Goal: Information Seeking & Learning: Learn about a topic

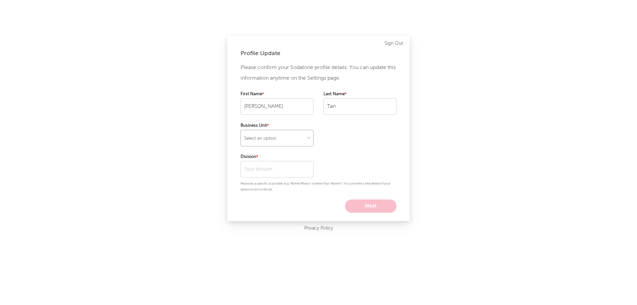
click at [254, 143] on select "Select an option" at bounding box center [276, 138] width 73 height 17
select select "warner_chappell"
click at [240, 130] on select "Select an option" at bounding box center [276, 138] width 73 height 17
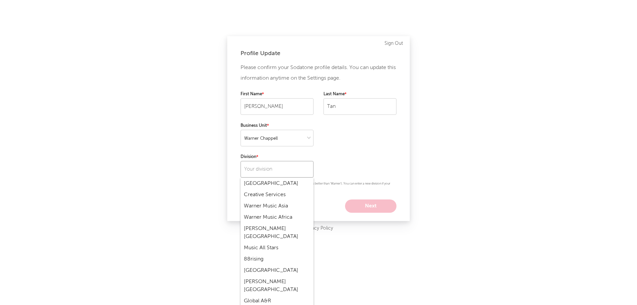
click at [256, 172] on input "text" at bounding box center [276, 169] width 73 height 17
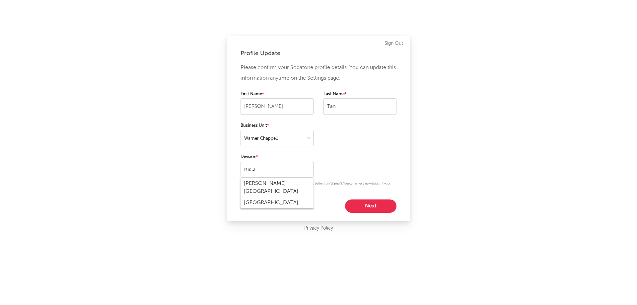
click at [286, 187] on div "Warner Chappell Malaysia" at bounding box center [276, 187] width 73 height 19
type input "Warner Chappell Malaysia"
click at [370, 206] on button "Next" at bounding box center [370, 205] width 51 height 13
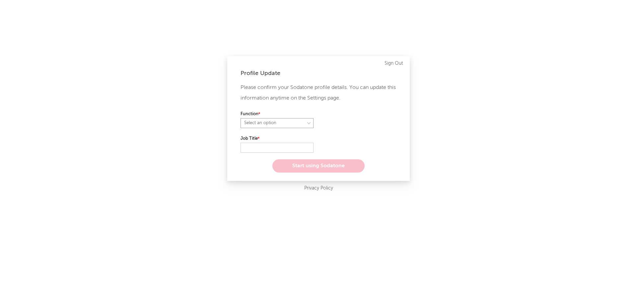
click at [300, 124] on select "Select an option" at bounding box center [276, 123] width 73 height 10
select select "other"
click at [240, 118] on select "Select an option" at bounding box center [276, 123] width 73 height 10
click at [283, 147] on input "text" at bounding box center [276, 148] width 73 height 10
click at [320, 120] on div "Function" at bounding box center [318, 122] width 156 height 25
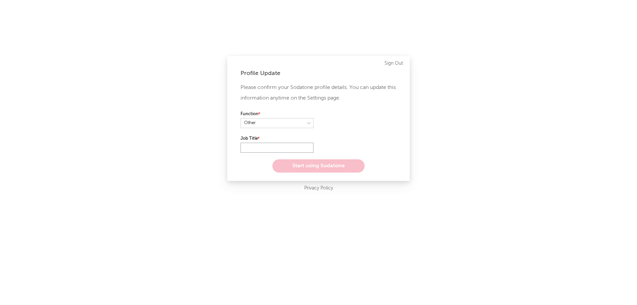
click at [259, 150] on input "text" at bounding box center [276, 148] width 73 height 10
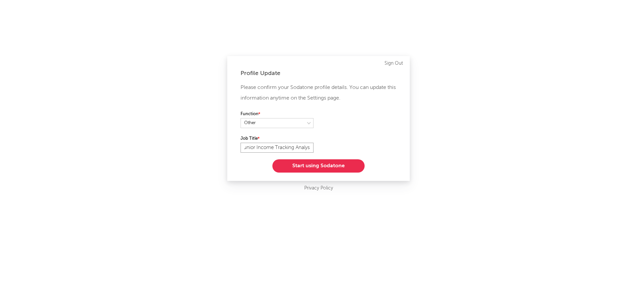
scroll to position [0, 5]
type input "Junior Income Tracking Analyst"
click at [262, 129] on div "Function" at bounding box center [318, 122] width 156 height 25
click at [262, 122] on select at bounding box center [276, 123] width 73 height 10
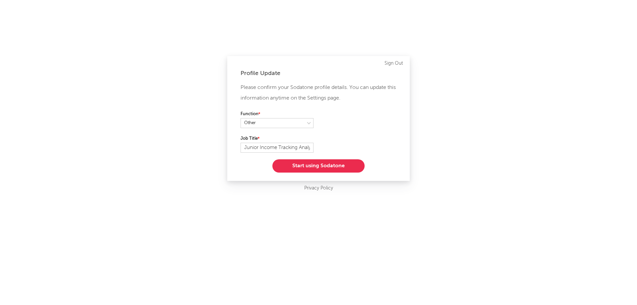
click at [363, 128] on div "Function" at bounding box center [318, 122] width 156 height 25
click at [340, 170] on button "Start using Sodatone" at bounding box center [318, 165] width 92 height 13
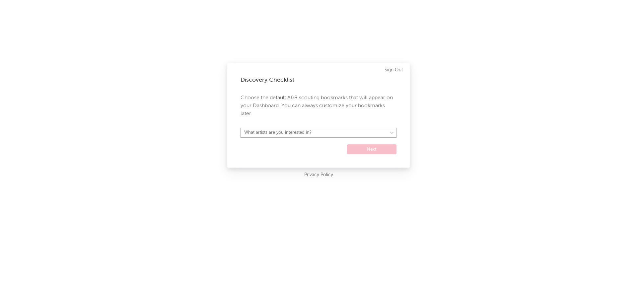
click at [331, 131] on select "What artists are you interested in?" at bounding box center [318, 133] width 156 height 10
select select "53"
click at [240, 128] on select "What artists are you interested in? Argentina Asia General Australia Austria Be…" at bounding box center [318, 133] width 156 height 10
click at [310, 136] on select "Argentina Asia General Australia Austria Belgium Benelux Brasil Canada China Co…" at bounding box center [318, 133] width 156 height 10
click at [326, 111] on p "Choose the default A&R scouting bookmarks that will appear on your Dashboard. Y…" at bounding box center [318, 106] width 156 height 24
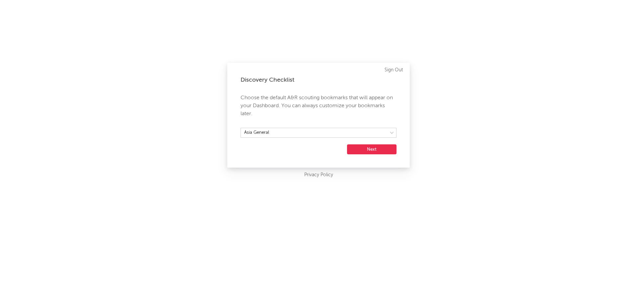
click at [379, 150] on button "Next" at bounding box center [371, 149] width 49 height 10
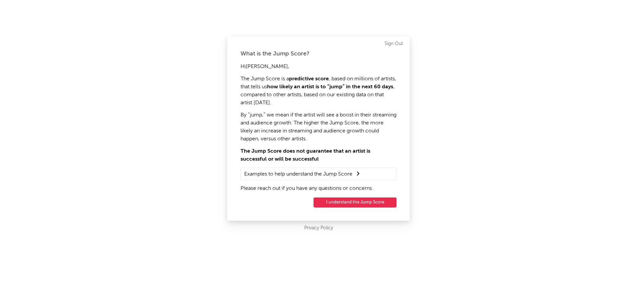
click at [274, 82] on p "The Jump Score is a predictive score , based on millions of artists, that tells…" at bounding box center [318, 91] width 156 height 32
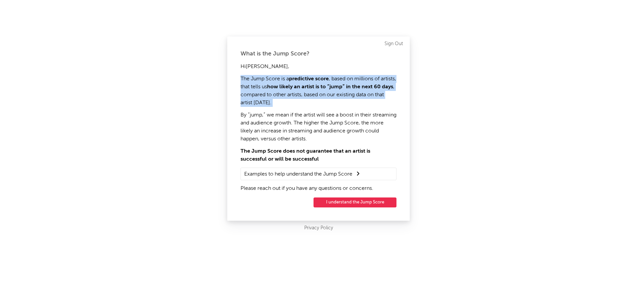
click at [274, 82] on p "The Jump Score is a predictive score , based on millions of artists, that tells…" at bounding box center [318, 91] width 156 height 32
click at [279, 105] on p "The Jump Score is a predictive score , based on millions of artists, that tells…" at bounding box center [318, 91] width 156 height 32
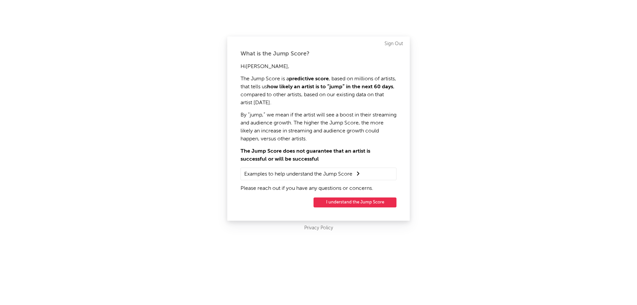
click at [293, 114] on p "By “jump,” we mean if the artist will see a boost in their streaming and audien…" at bounding box center [318, 127] width 156 height 32
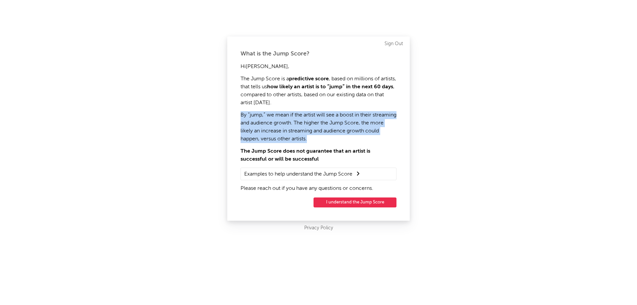
click at [293, 114] on p "By “jump,” we mean if the artist will see a boost in their streaming and audien…" at bounding box center [318, 127] width 156 height 32
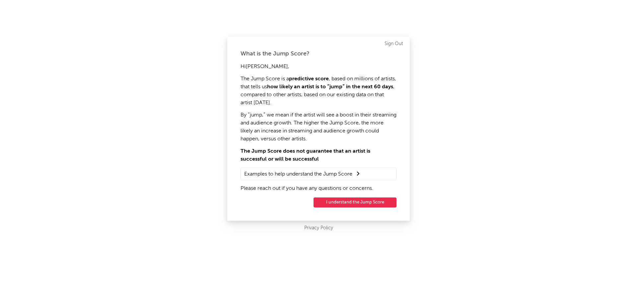
click at [317, 155] on p "The Jump Score does not guarantee that an artist is successful or will be succe…" at bounding box center [318, 155] width 156 height 16
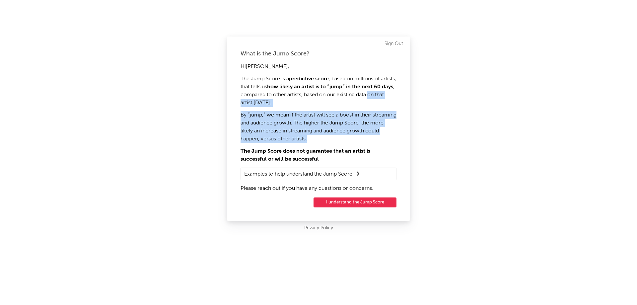
drag, startPoint x: 239, startPoint y: 105, endPoint x: 355, endPoint y: 153, distance: 125.2
click at [349, 147] on div "What is the Jump Score? Hi Eunice , The Jump Score is a predictive score , base…" at bounding box center [318, 128] width 182 height 184
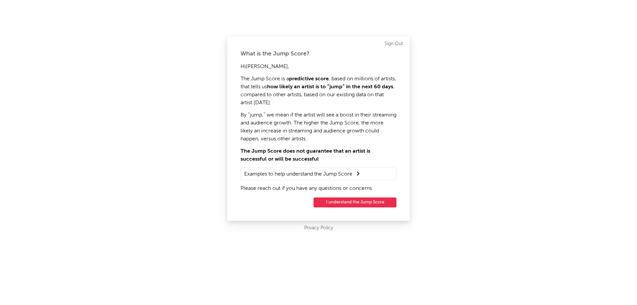
click at [355, 153] on strong "The Jump Score does not guarantee that an artist is successful or will be succe…" at bounding box center [305, 155] width 130 height 13
click at [343, 174] on summary "Examples to help understand the Jump Score" at bounding box center [318, 173] width 149 height 9
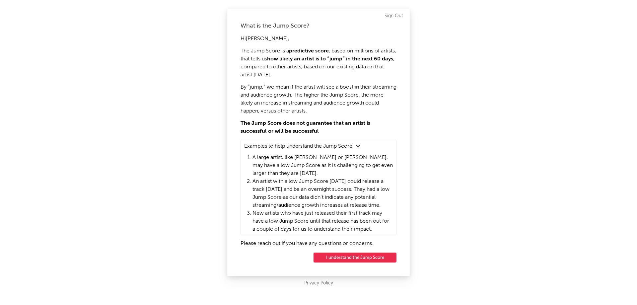
click at [360, 259] on button "I understand the Jump Score" at bounding box center [354, 257] width 83 height 10
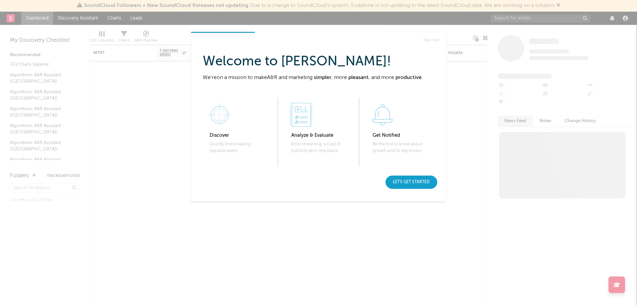
click at [410, 178] on div "Let's get started" at bounding box center [411, 181] width 52 height 13
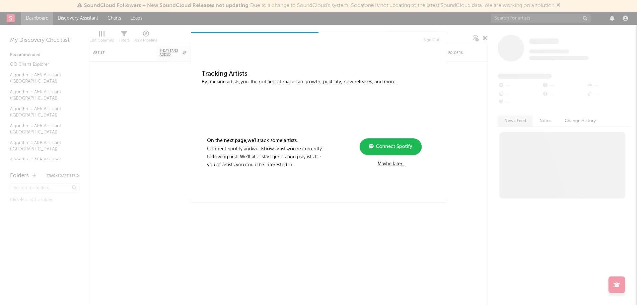
click at [391, 163] on div "Maybe later." at bounding box center [390, 164] width 89 height 8
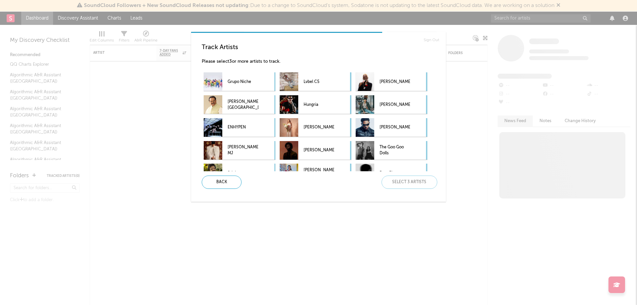
click at [416, 176] on div "Back Select 3 artists" at bounding box center [316, 181] width 241 height 13
click at [416, 183] on div "Back Select 3 artists" at bounding box center [316, 181] width 241 height 13
click at [334, 188] on div "Back Select 3 artists" at bounding box center [316, 181] width 241 height 13
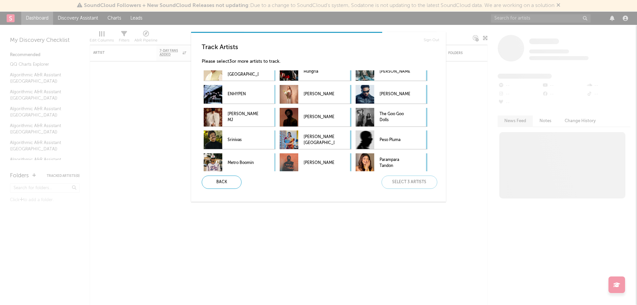
scroll to position [36, 0]
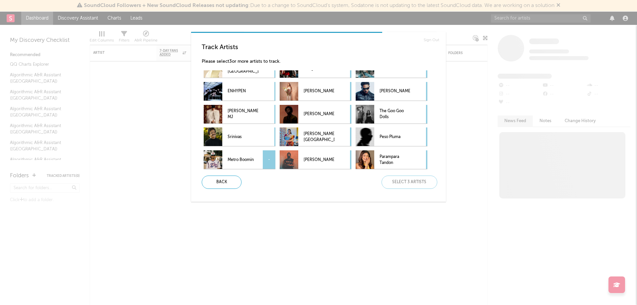
click at [261, 162] on div "Metro Boomin -" at bounding box center [240, 159] width 72 height 19
click at [332, 160] on p "Travis Scott" at bounding box center [318, 159] width 31 height 15
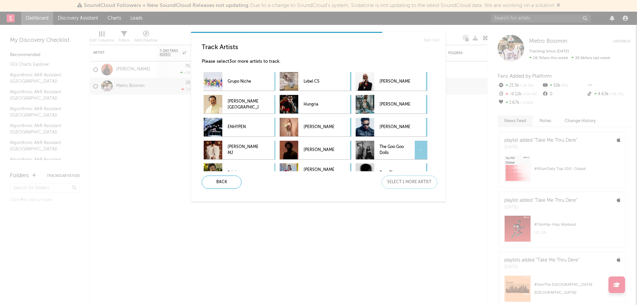
scroll to position [0, 0]
click at [396, 109] on p "Jung Kook" at bounding box center [394, 104] width 31 height 15
click at [401, 185] on div "Next" at bounding box center [409, 181] width 56 height 13
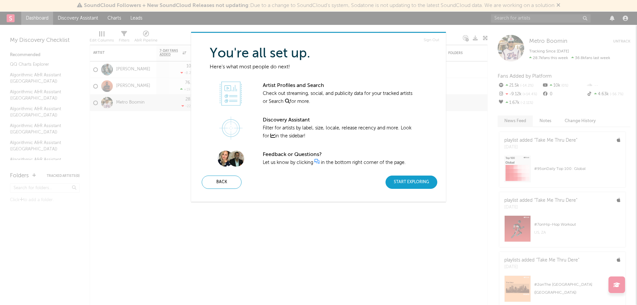
click at [392, 180] on div "Start Exploring" at bounding box center [411, 181] width 52 height 13
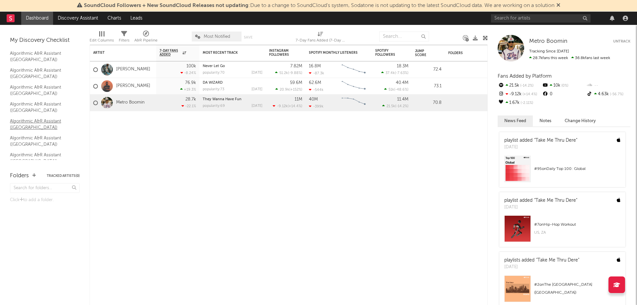
scroll to position [33, 0]
click at [54, 81] on link "Algorithmic A&R Assistant ([GEOGRAPHIC_DATA])" at bounding box center [41, 79] width 63 height 14
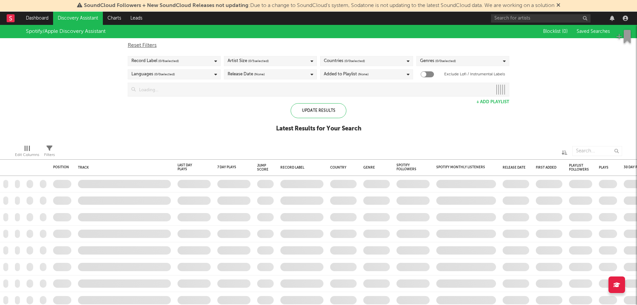
checkbox input "true"
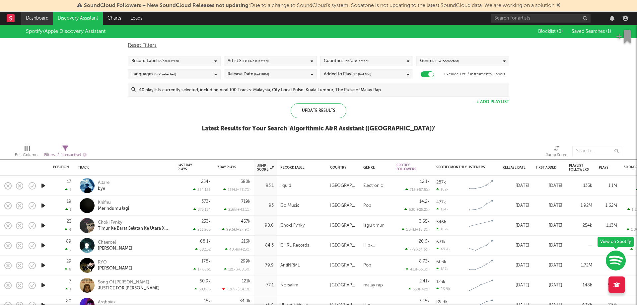
click at [41, 20] on link "Dashboard" at bounding box center [37, 18] width 32 height 13
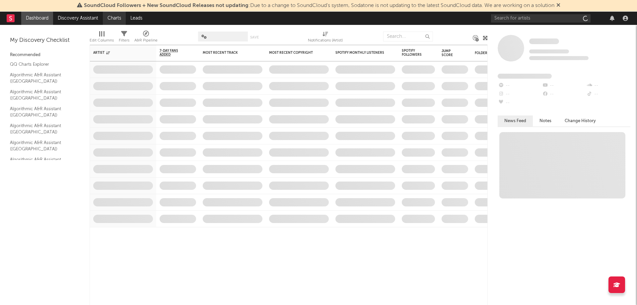
click at [110, 19] on link "Charts" at bounding box center [114, 18] width 23 height 13
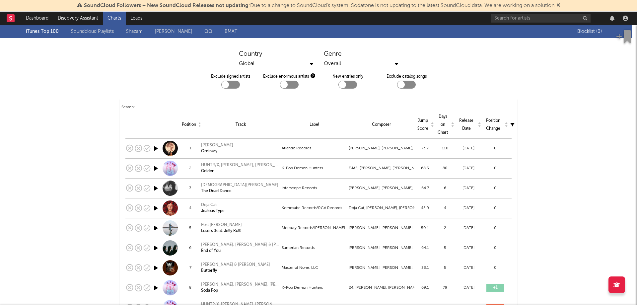
click at [8, 18] on rect at bounding box center [11, 18] width 8 height 8
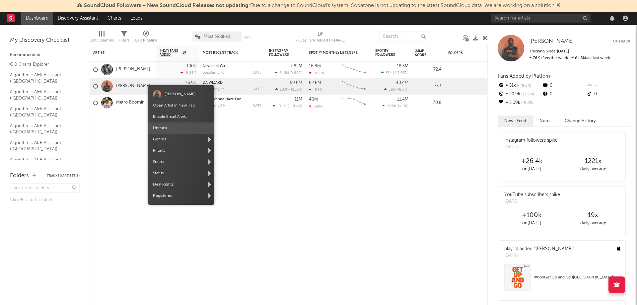
click at [167, 123] on span "Untrack" at bounding box center [181, 127] width 66 height 11
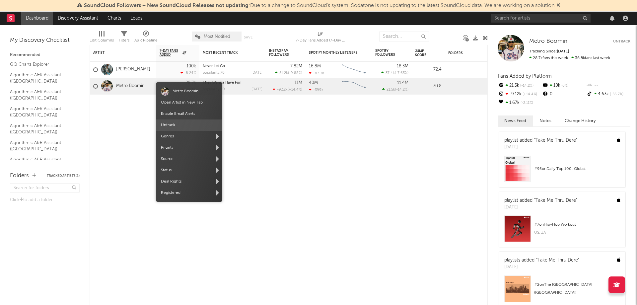
click at [169, 129] on span "Untrack" at bounding box center [189, 124] width 66 height 11
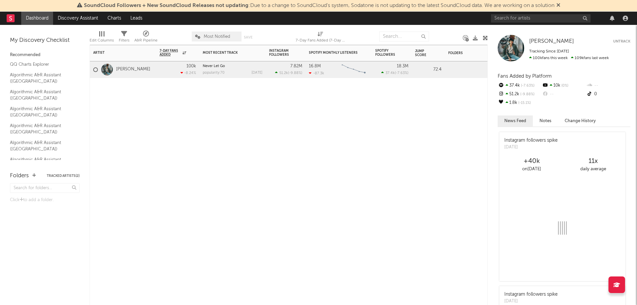
click at [253, 163] on div "Artist Notifications 7-Day Fans Added WoW % Change Most Recent Track Popularity…" at bounding box center [289, 175] width 398 height 260
drag, startPoint x: 151, startPoint y: 65, endPoint x: 109, endPoint y: 92, distance: 49.7
click at [109, 92] on div at bounding box center [123, 88] width 66 height 20
drag, startPoint x: 151, startPoint y: 80, endPoint x: 152, endPoint y: 72, distance: 8.1
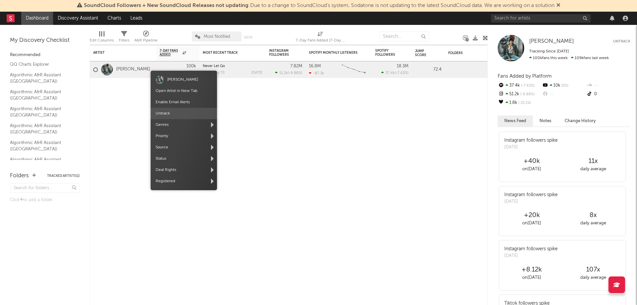
click at [172, 112] on span "Untrack" at bounding box center [184, 113] width 66 height 11
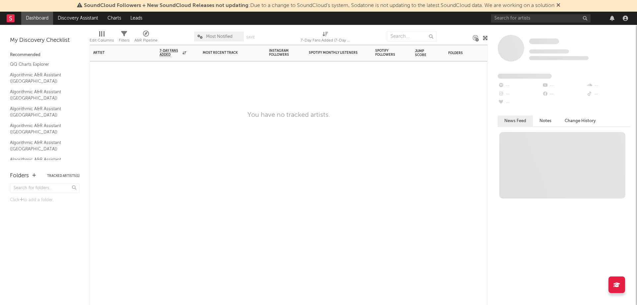
click at [230, 179] on div "Artist Notifications 7-Day Fans Added WoW % Change Most Recent Track Popularity…" at bounding box center [289, 175] width 398 height 260
click at [49, 64] on link "QQ Charts Explorer" at bounding box center [41, 64] width 63 height 7
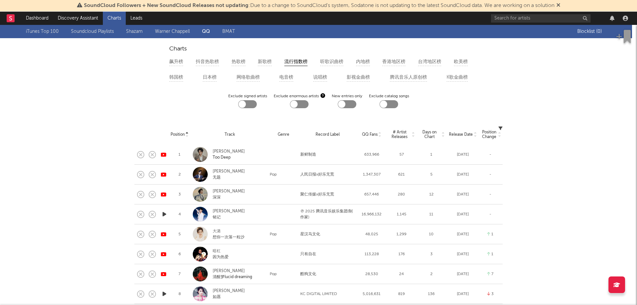
click at [239, 106] on div at bounding box center [241, 103] width 7 height 7
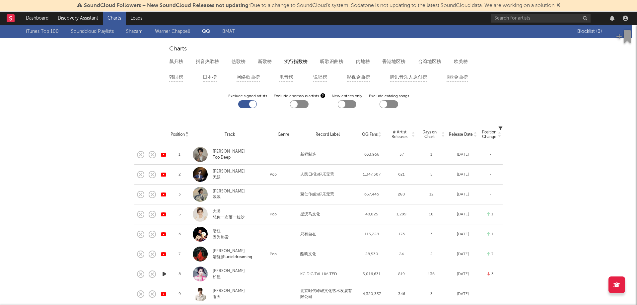
click at [244, 101] on div at bounding box center [247, 104] width 19 height 8
checkbox input "false"
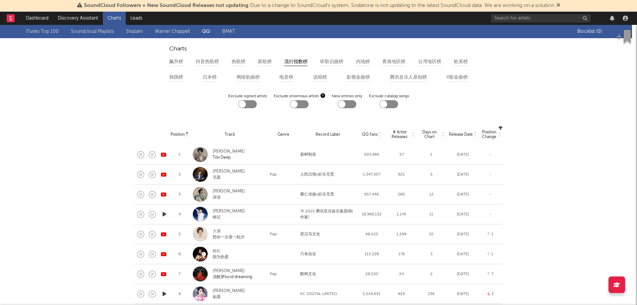
click at [165, 60] on div "飙升榜 抖音热歌榜 热歌榜 新歌榜 流行指数榜 听歌识曲榜 内地榜 香港地区榜 台湾地区榜 欧美榜 韩国榜 日本榜 网络歌曲榜 电音榜 说唱榜 影视金曲榜 腾…" at bounding box center [318, 69] width 308 height 31
drag, startPoint x: 166, startPoint y: 60, endPoint x: 169, endPoint y: 58, distance: 3.4
click at [166, 60] on div "飙升榜 抖音热歌榜 热歌榜 新歌榜 流行指数榜 听歌识曲榜 内地榜 香港地区榜 台湾地区榜 欧美榜 韩国榜 日本榜 网络歌曲榜 电音榜 说唱榜 影视金曲榜 腾…" at bounding box center [318, 69] width 308 height 31
click at [172, 56] on div "飙升榜 抖音热歌榜 热歌榜 新歌榜 流行指数榜 听歌识曲榜 内地榜 香港地区榜 台湾地区榜 欧美榜 韩国榜 日本榜 网络歌曲榜 电音榜 说唱榜 影视金曲榜 腾…" at bounding box center [318, 69] width 308 height 31
click at [172, 61] on div "飙升榜" at bounding box center [176, 62] width 14 height 8
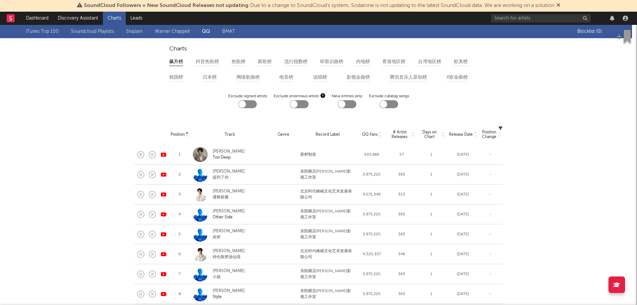
click at [179, 34] on link "Warner Chappell" at bounding box center [172, 32] width 35 height 8
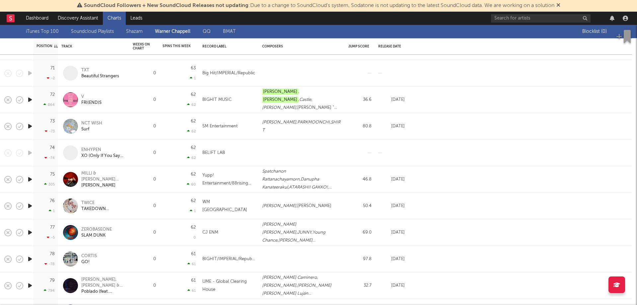
click at [133, 33] on link "Shazam" at bounding box center [134, 32] width 17 height 8
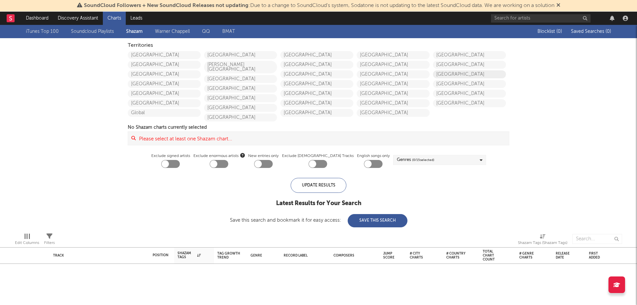
click at [468, 73] on link "Malaysia" at bounding box center [469, 74] width 73 height 8
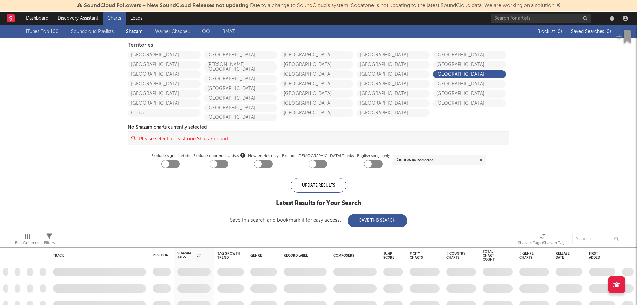
checkbox input "true"
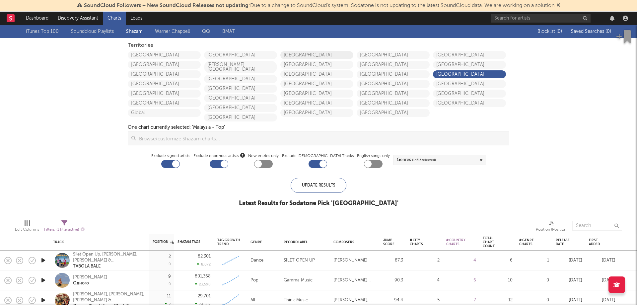
click at [303, 56] on link "[GEOGRAPHIC_DATA]" at bounding box center [316, 55] width 73 height 8
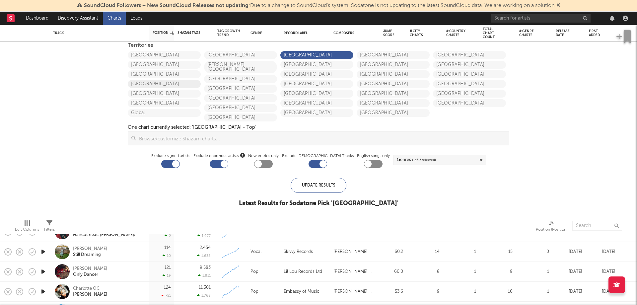
click at [168, 82] on link "China" at bounding box center [164, 84] width 73 height 8
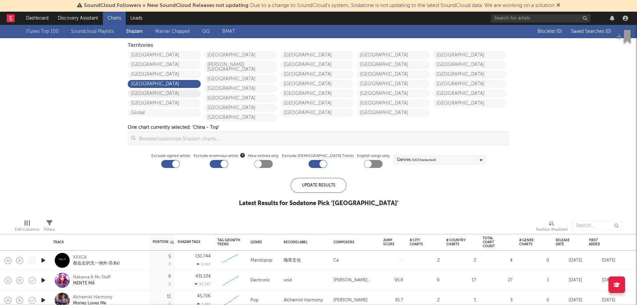
click at [162, 93] on link "Japan" at bounding box center [164, 94] width 73 height 8
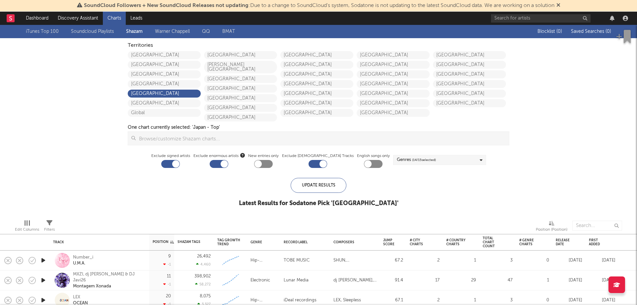
click at [245, 154] on icon "button" at bounding box center [242, 155] width 5 height 5
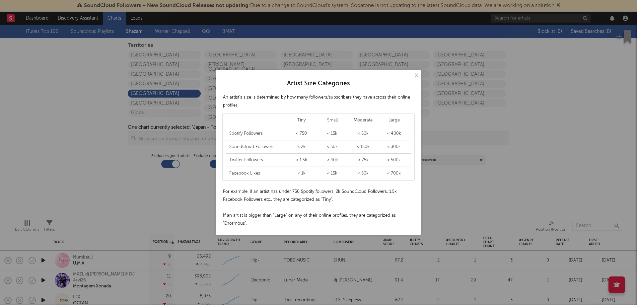
click at [67, 183] on div "× Artist Size Categories An artist's size is determined by how many followers/s…" at bounding box center [318, 152] width 637 height 305
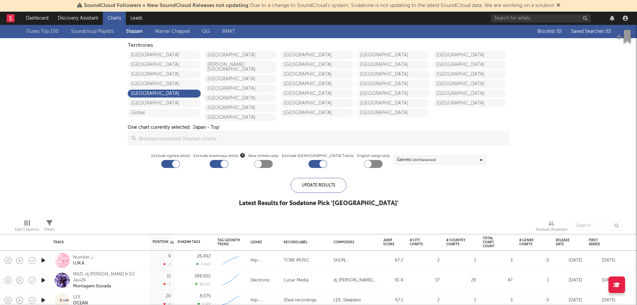
click at [226, 162] on div at bounding box center [219, 164] width 19 height 8
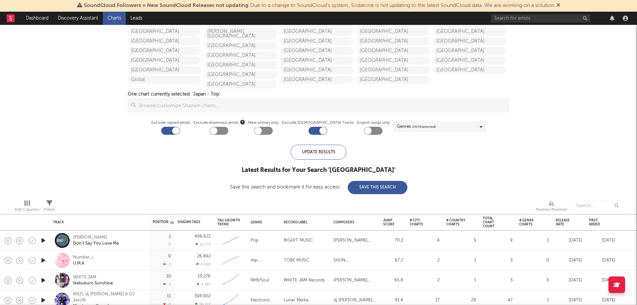
click at [217, 132] on div at bounding box center [213, 130] width 7 height 7
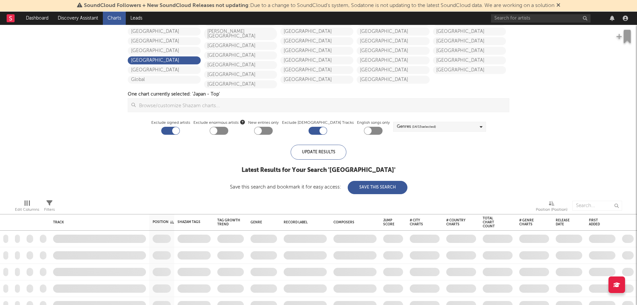
checkbox input "true"
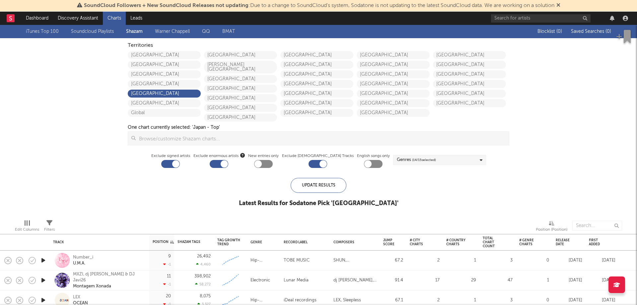
click at [228, 161] on div at bounding box center [219, 164] width 19 height 8
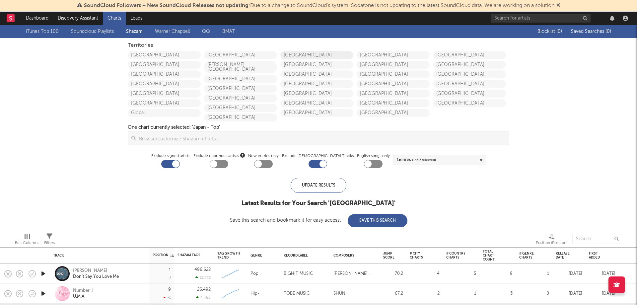
click at [311, 54] on link "United Kingdom" at bounding box center [316, 55] width 73 height 8
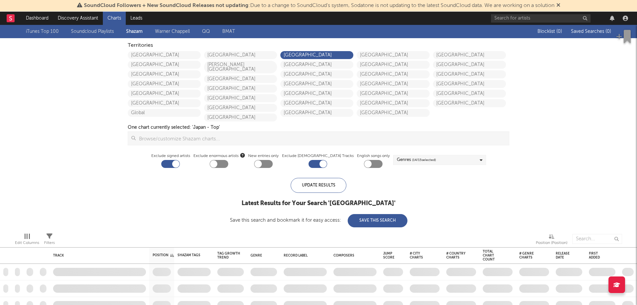
checkbox input "true"
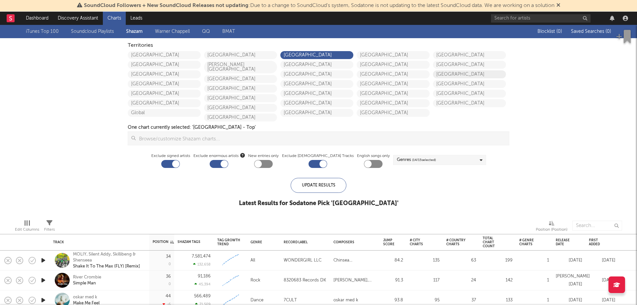
click at [440, 75] on link "Malaysia" at bounding box center [469, 74] width 73 height 8
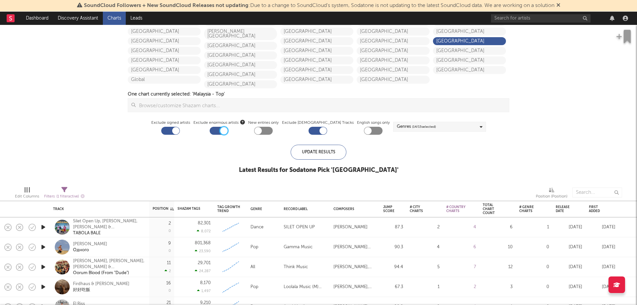
click at [227, 132] on div at bounding box center [223, 130] width 7 height 7
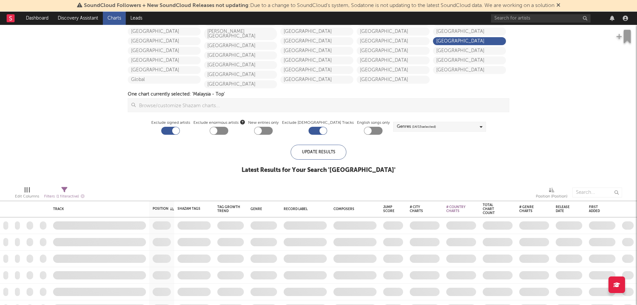
click at [228, 132] on div at bounding box center [219, 131] width 19 height 8
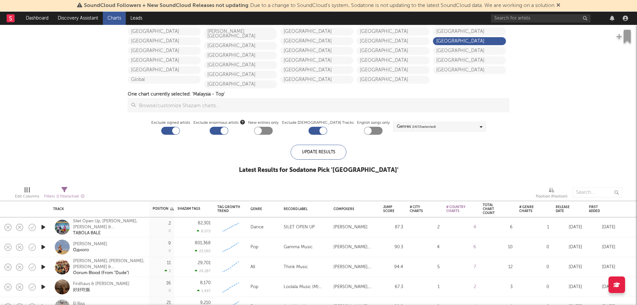
click at [228, 132] on div at bounding box center [224, 130] width 7 height 7
checkbox input "false"
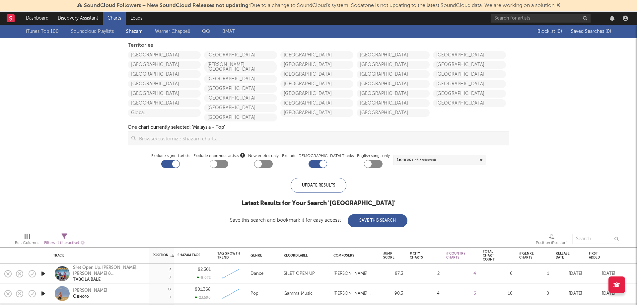
click at [48, 33] on link "iTunes Top 100" at bounding box center [42, 32] width 33 height 8
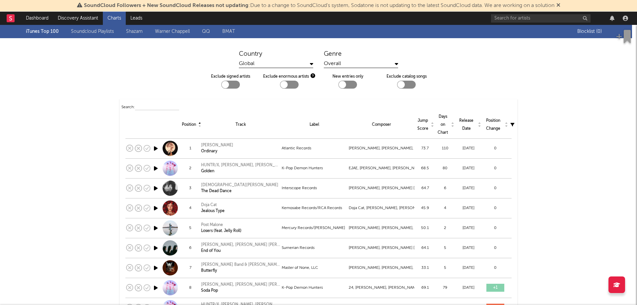
click at [257, 63] on div "Global" at bounding box center [276, 64] width 74 height 8
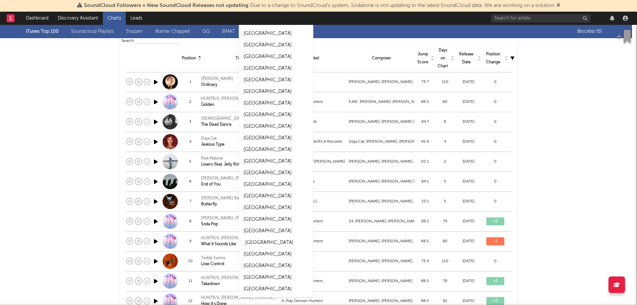
click at [268, 241] on div "Malaysia" at bounding box center [276, 242] width 74 height 12
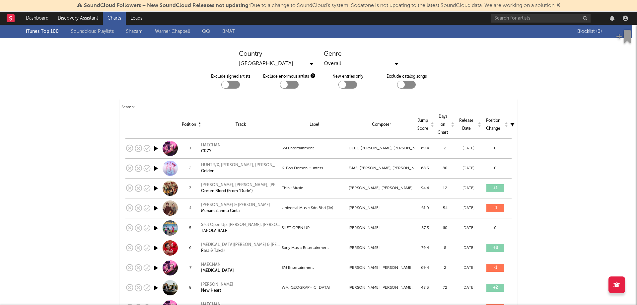
click at [328, 65] on div "Overall" at bounding box center [361, 64] width 74 height 8
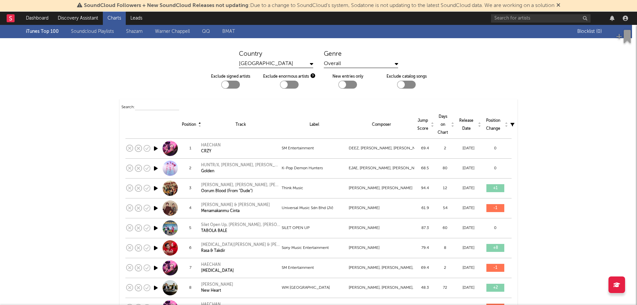
click at [286, 62] on div "Malaysia" at bounding box center [276, 64] width 74 height 8
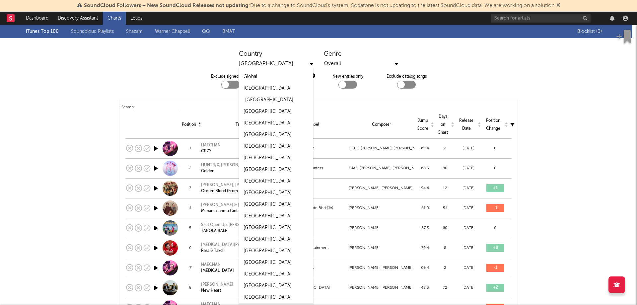
click at [265, 100] on div "United Kingdom" at bounding box center [269, 100] width 48 height 8
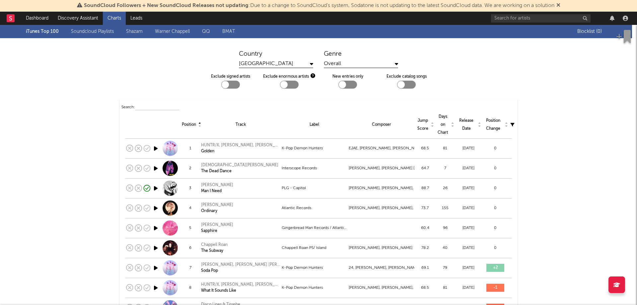
click at [295, 66] on div "United Kingdom" at bounding box center [276, 64] width 74 height 8
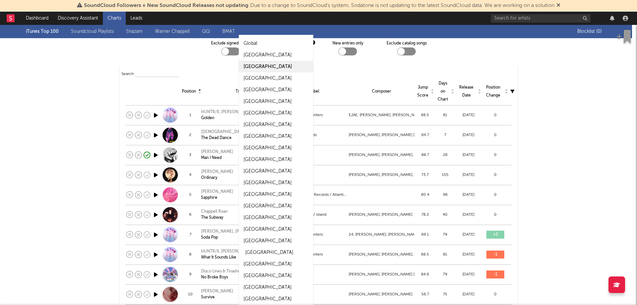
scroll to position [66, 0]
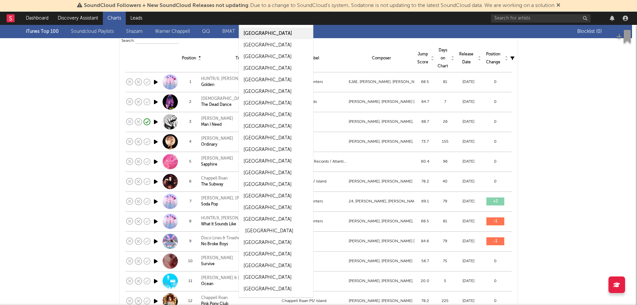
click at [271, 229] on div "Taiwan" at bounding box center [276, 231] width 74 height 12
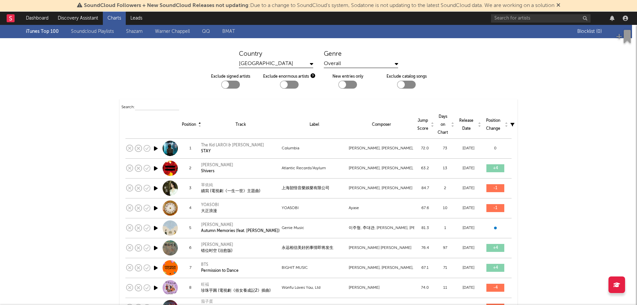
click at [230, 87] on div at bounding box center [230, 85] width 19 height 8
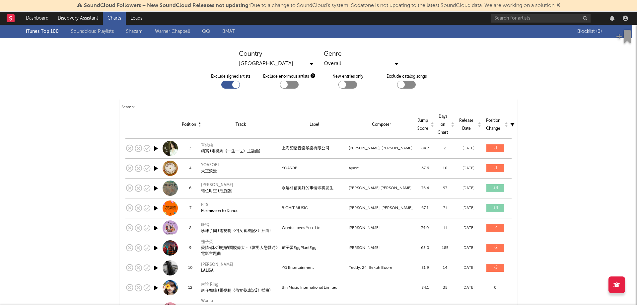
click at [232, 87] on div at bounding box center [235, 84] width 7 height 7
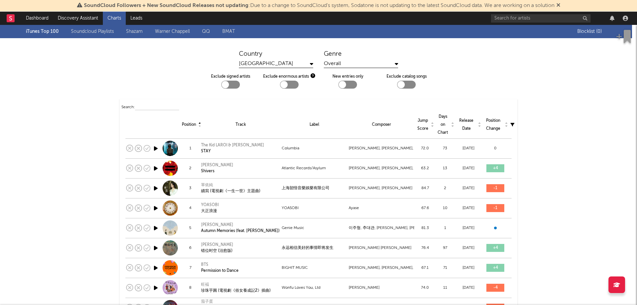
click at [230, 87] on div at bounding box center [230, 85] width 19 height 8
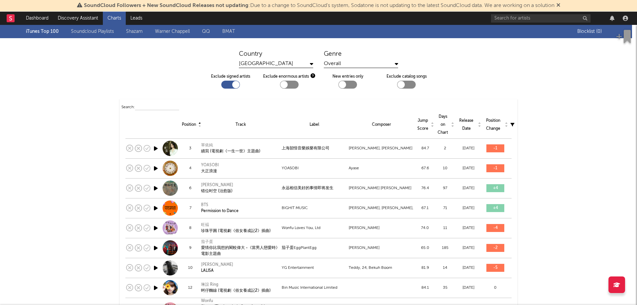
click at [226, 87] on div at bounding box center [230, 85] width 19 height 8
checkbox input "false"
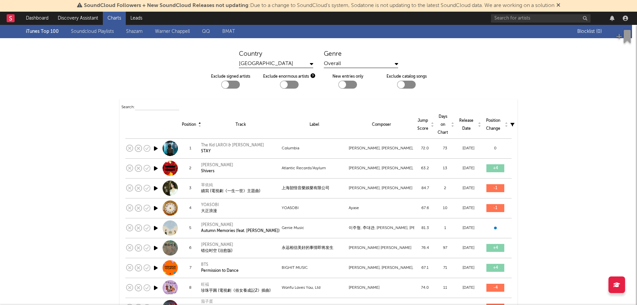
click at [400, 89] on div "Country Taiwan Genre Overall Exclude signed artists Exclude enormous artists Ne…" at bounding box center [318, 72] width 637 height 54
click at [403, 86] on div at bounding box center [406, 85] width 19 height 8
checkbox input "true"
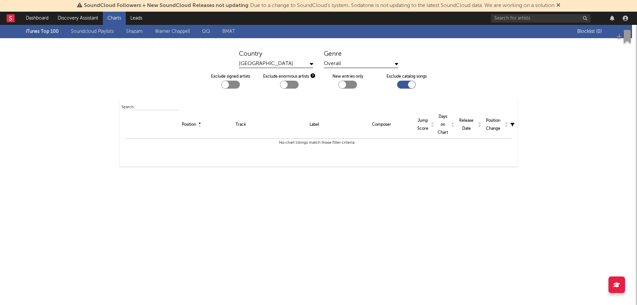
click at [223, 81] on div at bounding box center [225, 84] width 7 height 7
checkbox input "true"
click at [399, 80] on label "Exclude catalog songs" at bounding box center [406, 77] width 40 height 8
click at [408, 85] on div at bounding box center [411, 84] width 7 height 7
checkbox input "false"
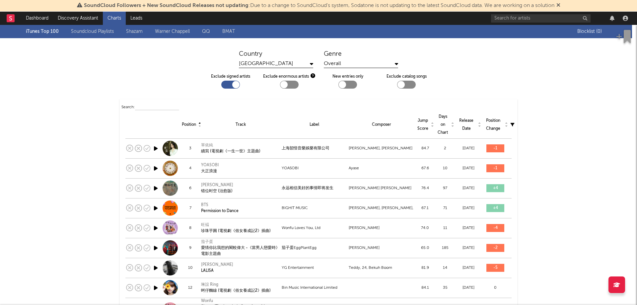
click at [223, 85] on div at bounding box center [230, 85] width 19 height 8
checkbox input "false"
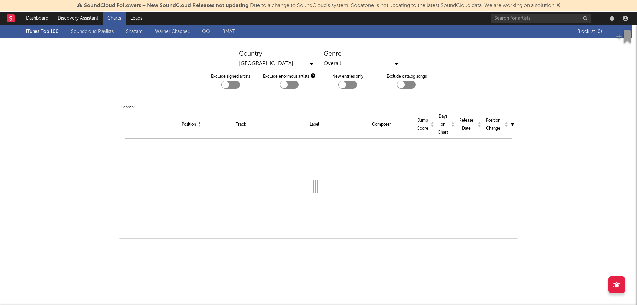
click at [345, 89] on div "Country Taiwan Genre Overall Exclude signed artists Exclude enormous artists Ne…" at bounding box center [318, 72] width 637 height 54
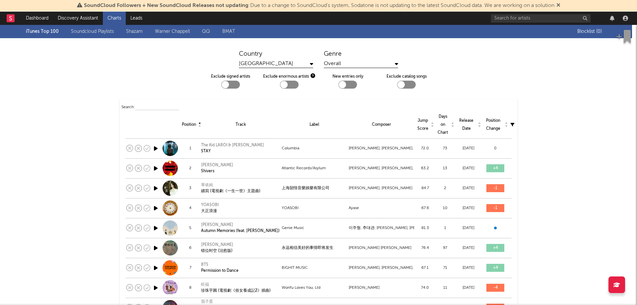
click at [345, 87] on div at bounding box center [347, 85] width 19 height 8
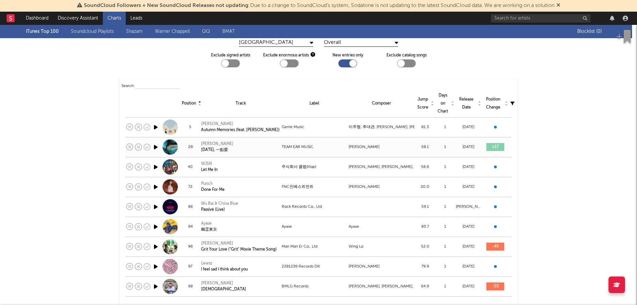
scroll to position [33, 0]
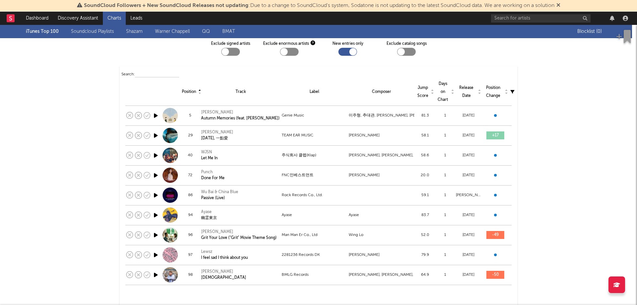
click at [339, 53] on div at bounding box center [347, 52] width 19 height 8
checkbox input "false"
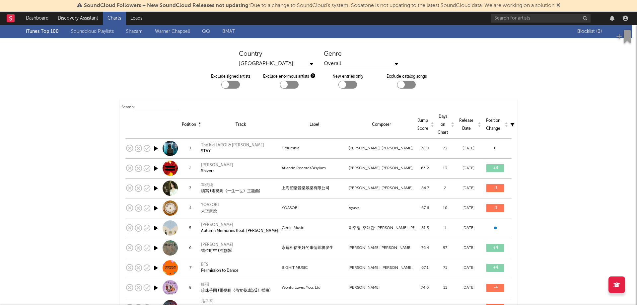
click at [260, 65] on div "Taiwan" at bounding box center [276, 64] width 74 height 8
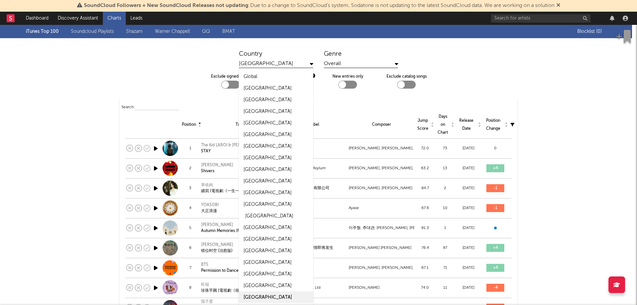
click at [257, 213] on div "Japan" at bounding box center [276, 216] width 74 height 12
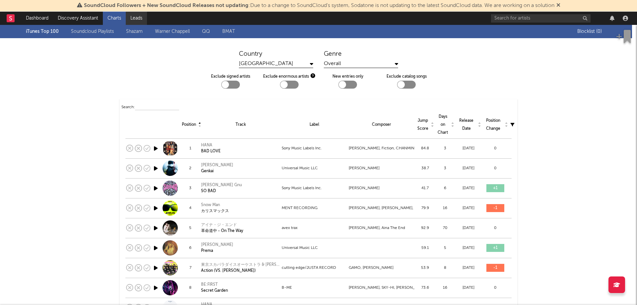
click at [138, 15] on link "Leads" at bounding box center [136, 18] width 21 height 13
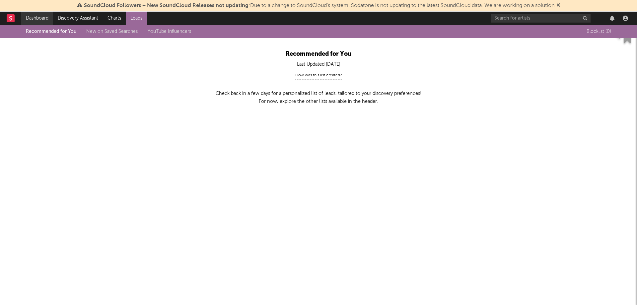
click at [28, 22] on link "Dashboard" at bounding box center [37, 18] width 32 height 13
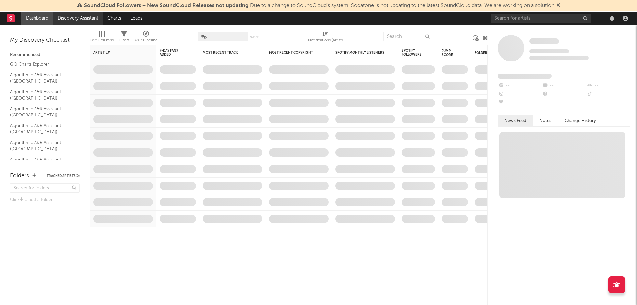
click at [68, 15] on link "Discovery Assistant" at bounding box center [78, 18] width 50 height 13
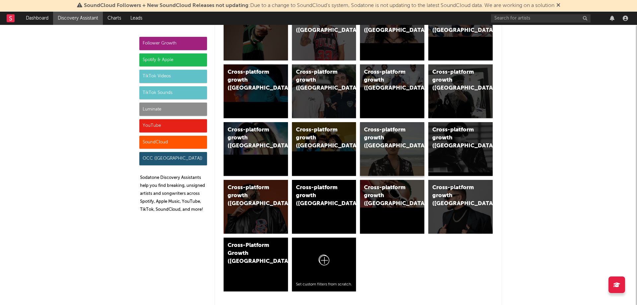
scroll to position [365, 0]
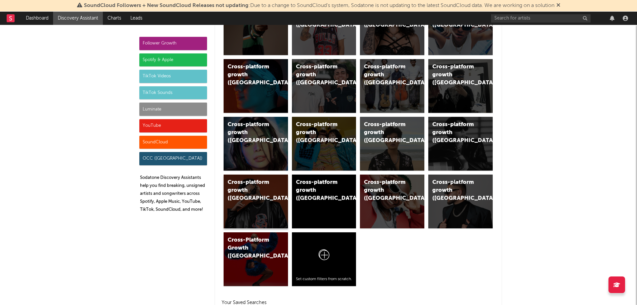
click at [262, 200] on div "Cross-platform growth (Malaysia)" at bounding box center [249, 190] width 45 height 24
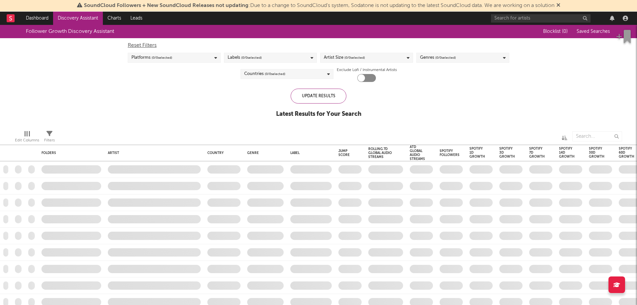
checkbox input "true"
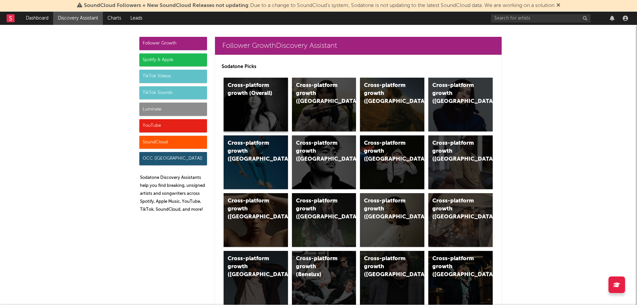
click at [267, 107] on div "Cross-platform growth (Overall)" at bounding box center [256, 105] width 64 height 54
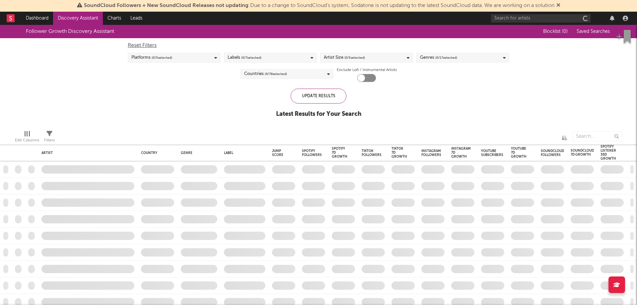
checkbox input "true"
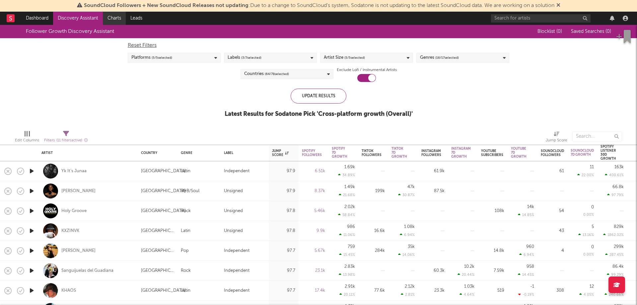
click at [111, 18] on link "Charts" at bounding box center [114, 18] width 23 height 13
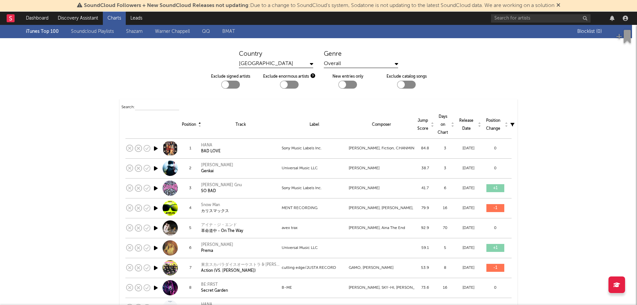
click at [281, 64] on div "Japan" at bounding box center [276, 64] width 74 height 8
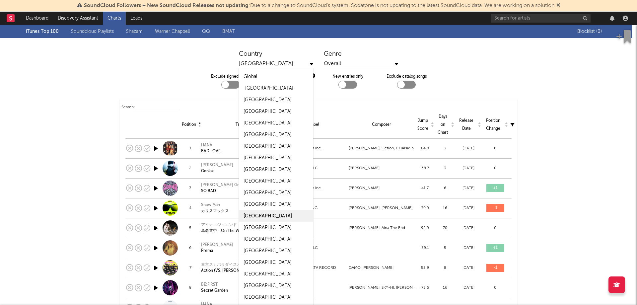
click at [281, 88] on div "United States" at bounding box center [276, 88] width 74 height 12
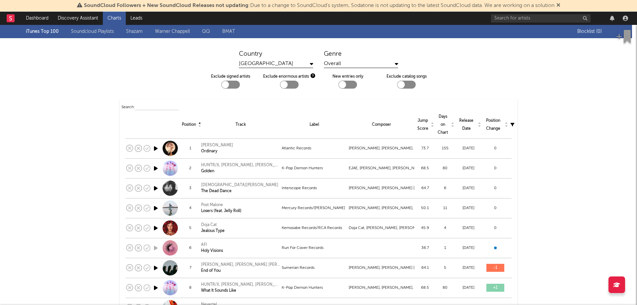
click at [252, 58] on div "Country United States" at bounding box center [276, 59] width 74 height 18
click at [257, 62] on div "United States" at bounding box center [276, 64] width 74 height 8
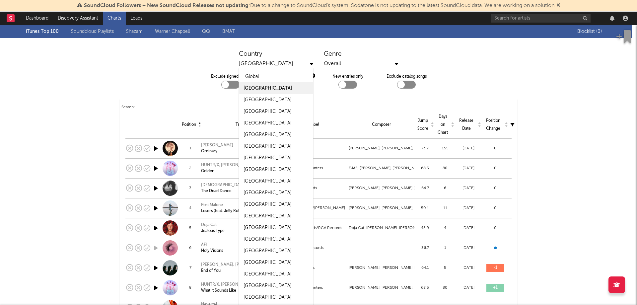
click at [258, 72] on div "Global" at bounding box center [276, 77] width 74 height 12
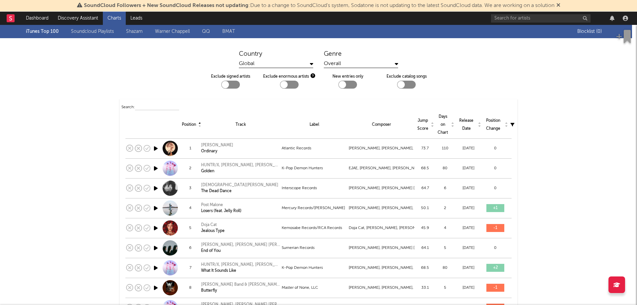
click at [274, 64] on div "Global" at bounding box center [276, 64] width 74 height 8
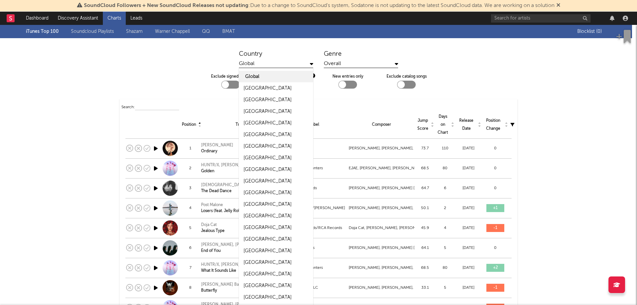
click at [259, 81] on div "Global" at bounding box center [276, 77] width 74 height 12
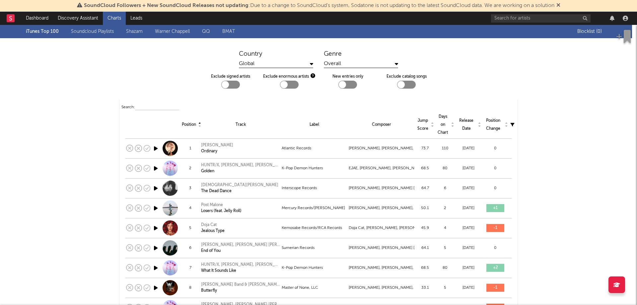
click at [273, 62] on div "Global" at bounding box center [276, 64] width 74 height 8
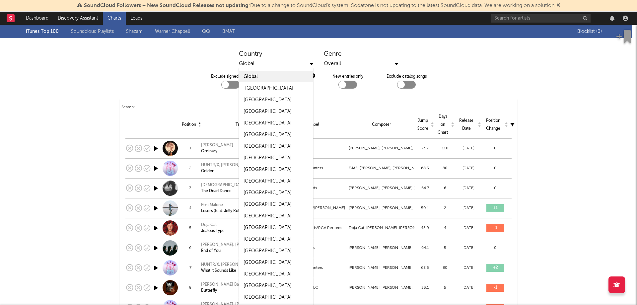
click at [264, 88] on div "United States" at bounding box center [269, 88] width 48 height 8
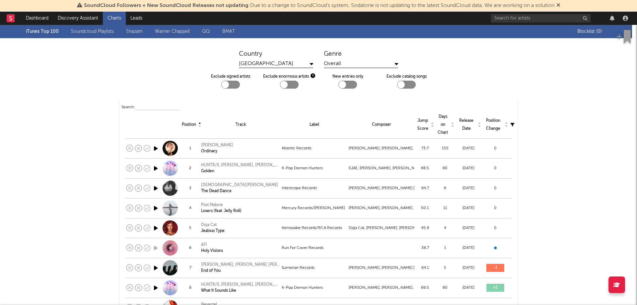
click at [510, 125] on icon at bounding box center [512, 125] width 4 height 4
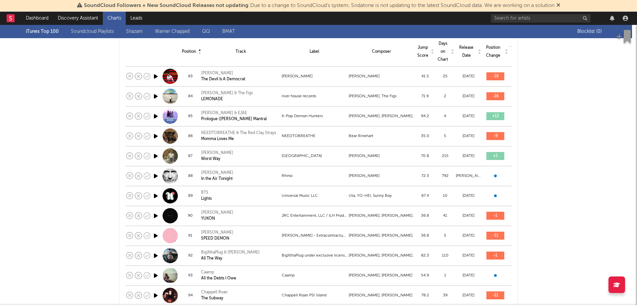
scroll to position [1711, 0]
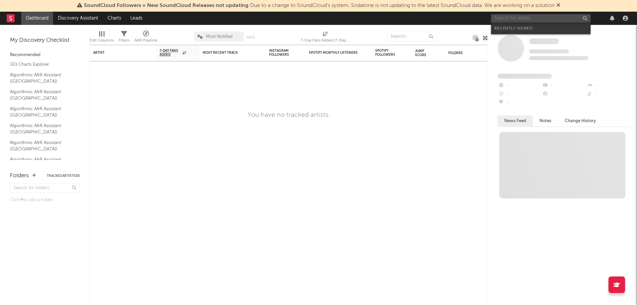
click at [513, 17] on input "text" at bounding box center [540, 18] width 99 height 8
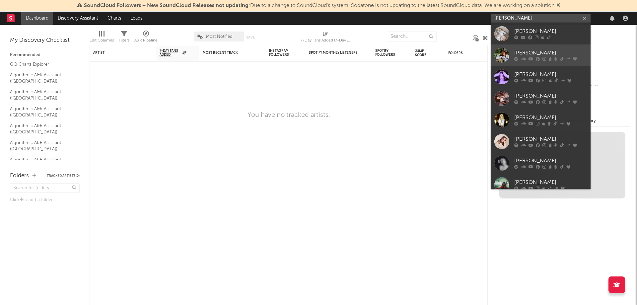
type input "[PERSON_NAME]"
click at [506, 56] on div at bounding box center [501, 55] width 15 height 15
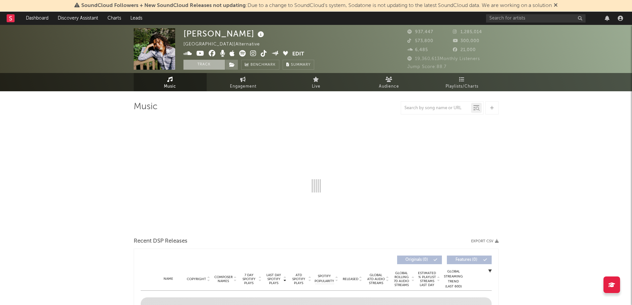
click at [203, 66] on button "Track" at bounding box center [203, 65] width 41 height 10
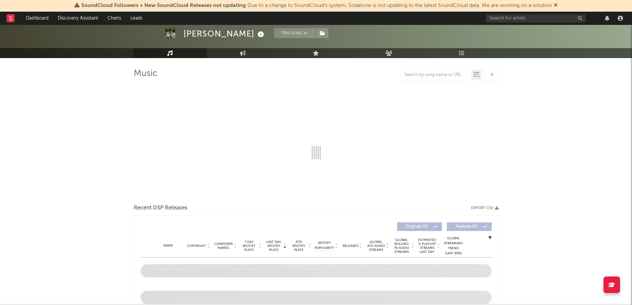
select select "6m"
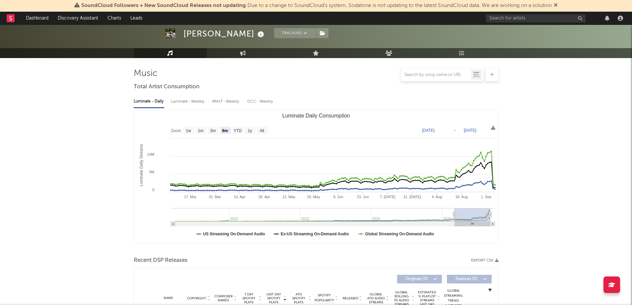
scroll to position [62, 0]
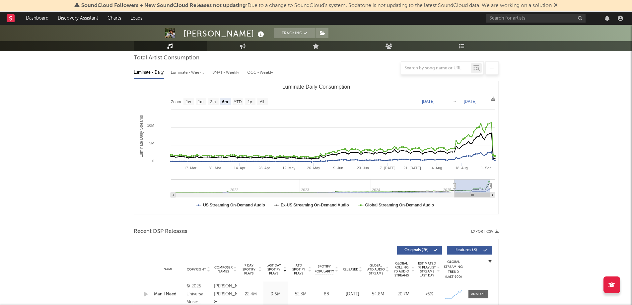
select select "6m"
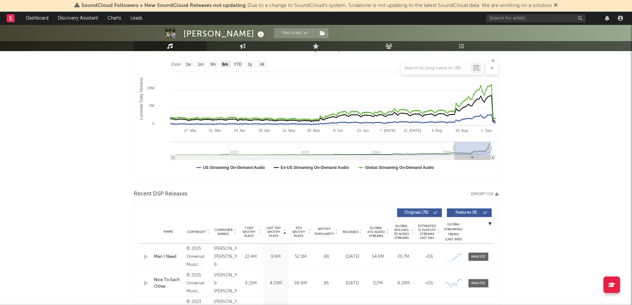
click at [249, 65] on div at bounding box center [316, 67] width 365 height 13
click at [252, 64] on div at bounding box center [316, 67] width 365 height 13
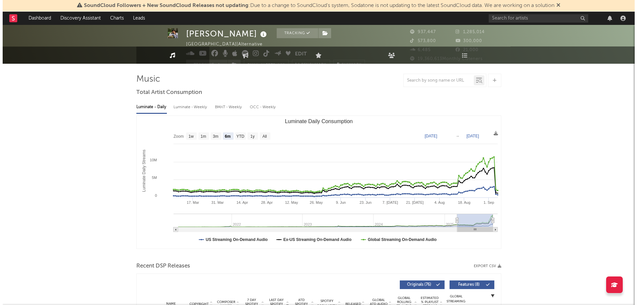
scroll to position [0, 0]
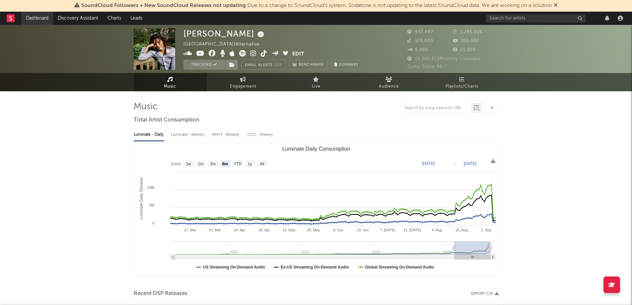
click at [31, 17] on link "Dashboard" at bounding box center [37, 18] width 32 height 13
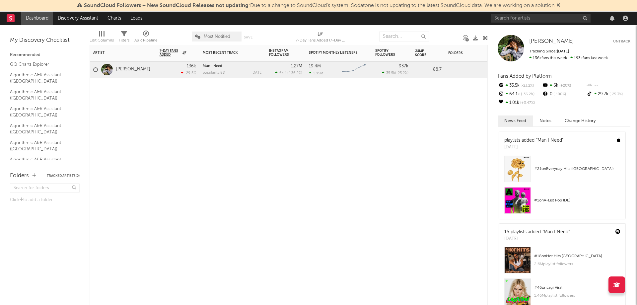
click at [228, 192] on div "Artist Notifications 7-Day Fans Added WoW % Change Most Recent Track Popularity…" at bounding box center [289, 175] width 398 height 260
click at [506, 16] on input "text" at bounding box center [540, 18] width 99 height 8
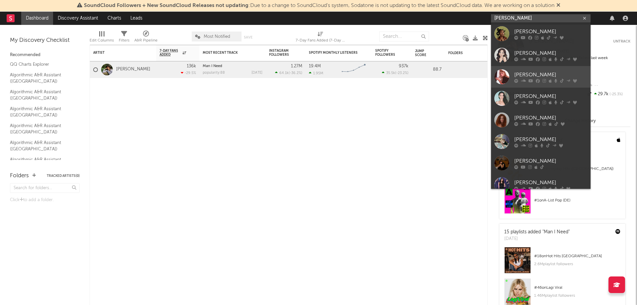
type input "sabrina"
click at [502, 78] on div at bounding box center [501, 76] width 15 height 15
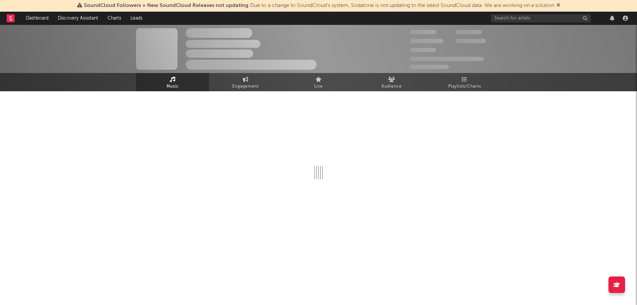
select select "6m"
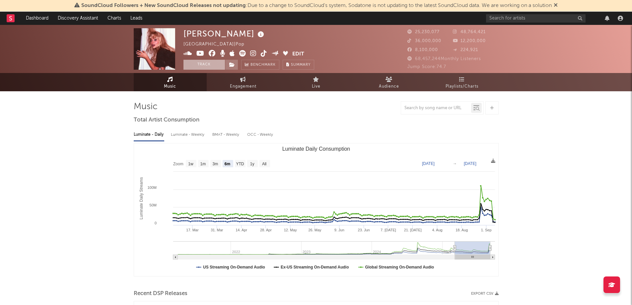
click at [197, 64] on button "Track" at bounding box center [203, 65] width 41 height 10
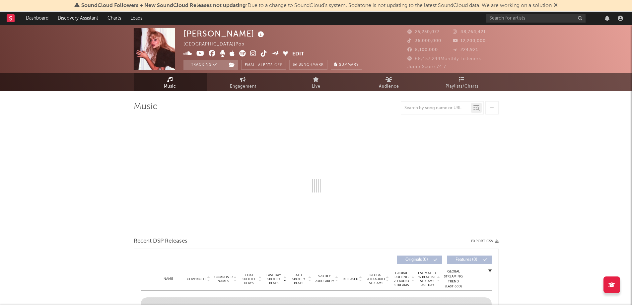
select select "6m"
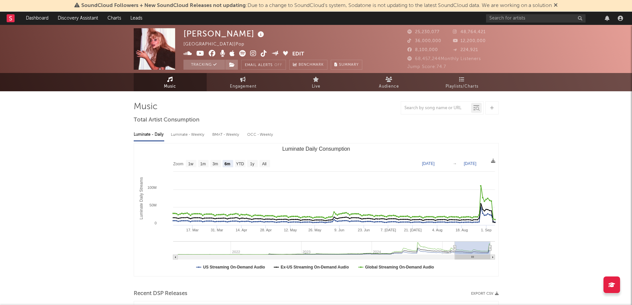
click at [263, 134] on div "OCC - Weekly" at bounding box center [260, 134] width 27 height 11
select select "6m"
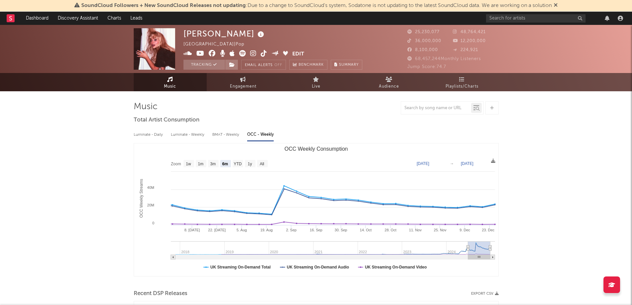
click at [215, 133] on div "BMAT - Weekly" at bounding box center [226, 134] width 28 height 11
select select "6m"
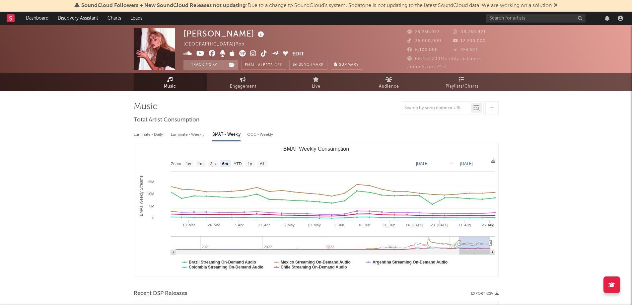
click at [189, 133] on div "Luminate - Weekly" at bounding box center [188, 134] width 35 height 11
select select "6m"
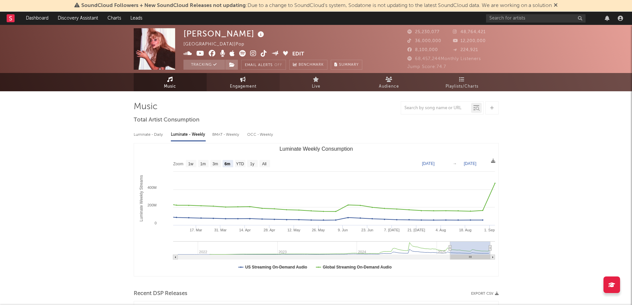
click at [241, 81] on icon at bounding box center [243, 79] width 6 height 5
select select "1w"
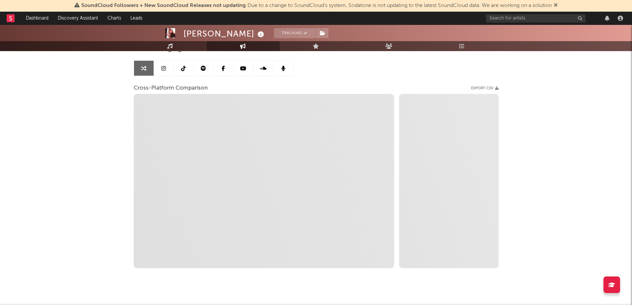
scroll to position [2, 0]
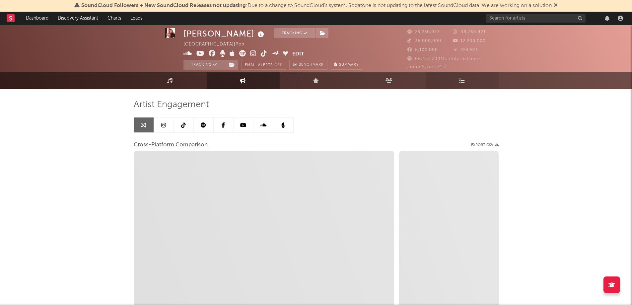
click at [464, 78] on icon at bounding box center [462, 81] width 6 height 6
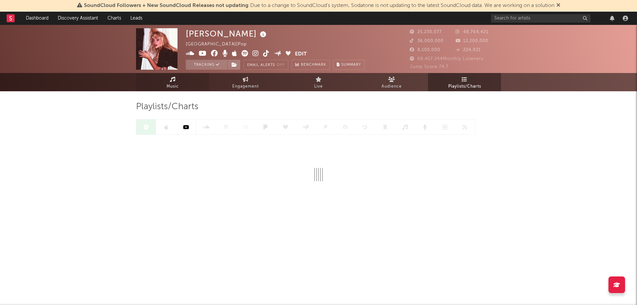
click at [161, 85] on link "Music" at bounding box center [172, 82] width 73 height 18
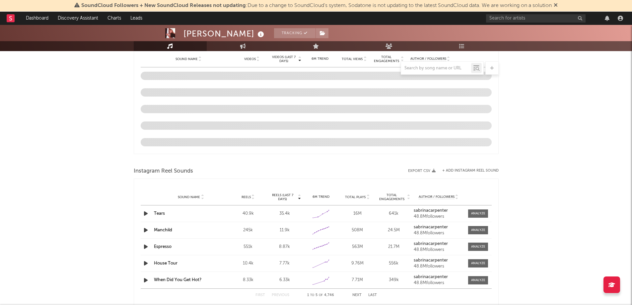
scroll to position [431, 0]
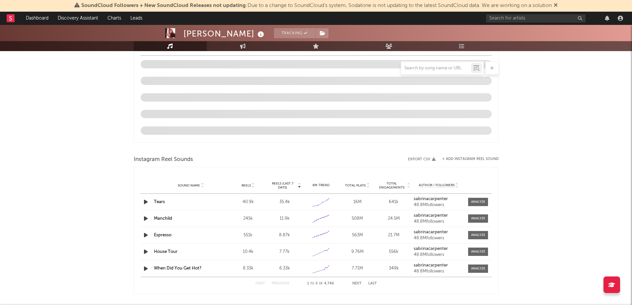
select select "6m"
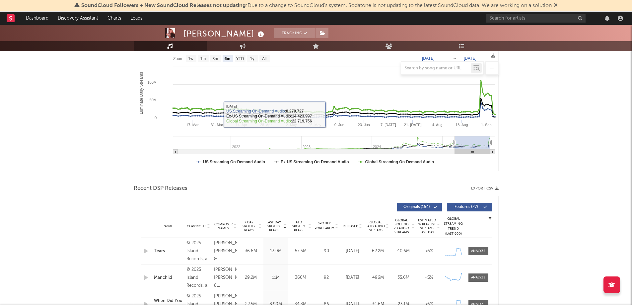
scroll to position [133, 0]
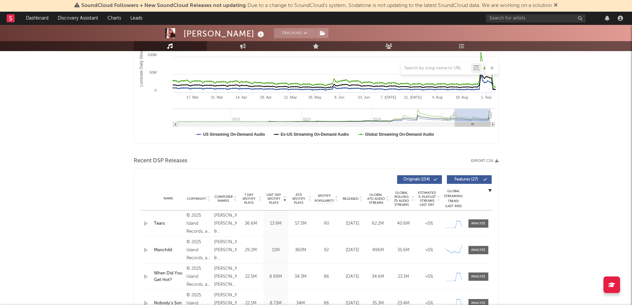
click at [158, 224] on div "Tears" at bounding box center [168, 223] width 29 height 7
click at [485, 222] on div at bounding box center [478, 223] width 14 height 5
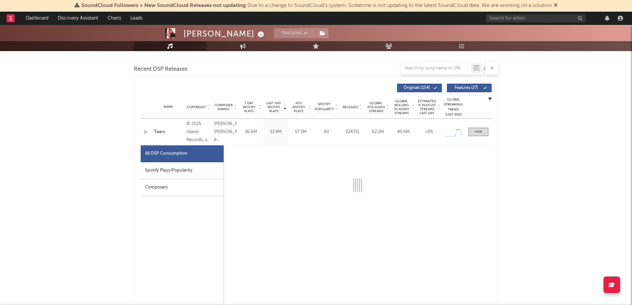
scroll to position [265, 0]
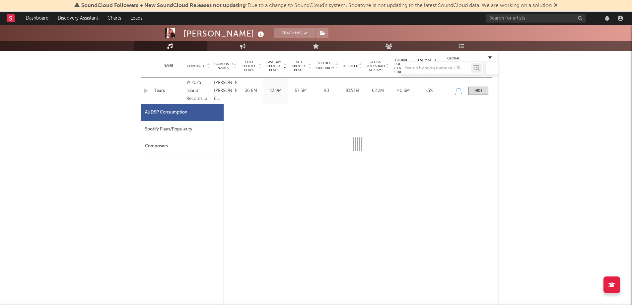
select select "1w"
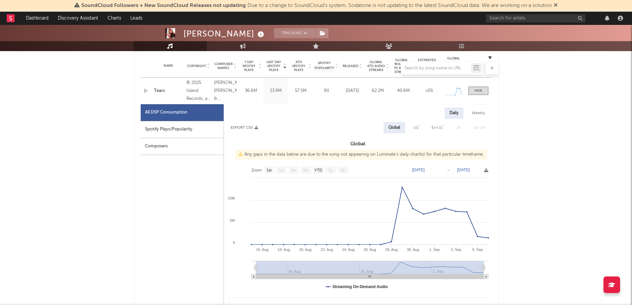
click at [178, 133] on div "Spotify Plays/Popularity" at bounding box center [182, 129] width 83 height 17
select select "1w"
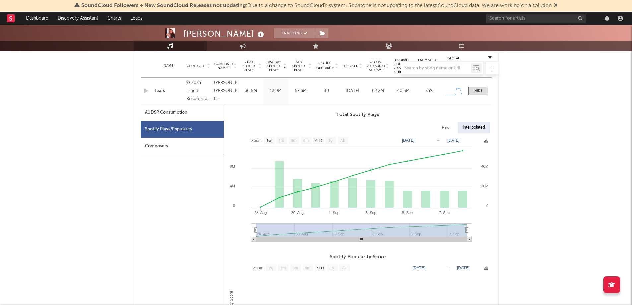
click at [187, 147] on div "Composers" at bounding box center [182, 146] width 83 height 17
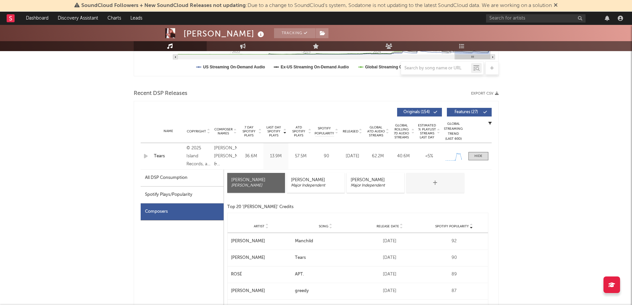
scroll to position [199, 0]
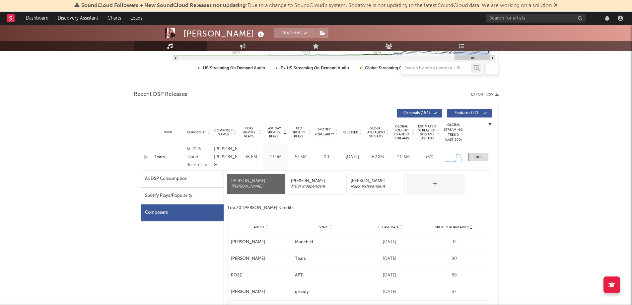
click at [173, 175] on div "All DSP Consumption" at bounding box center [166, 179] width 42 height 8
select select "1w"
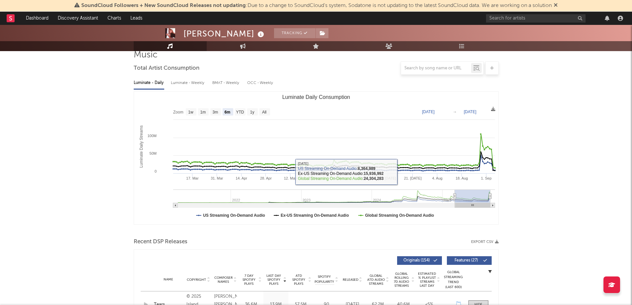
scroll to position [0, 0]
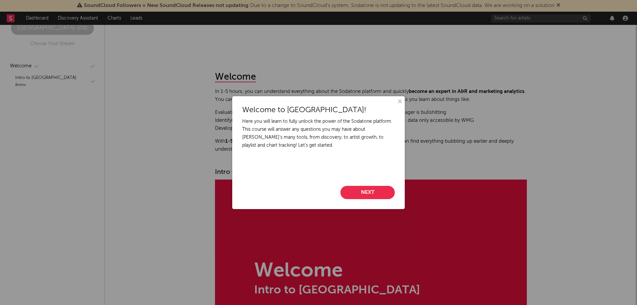
click at [374, 192] on button "Next" at bounding box center [367, 192] width 54 height 13
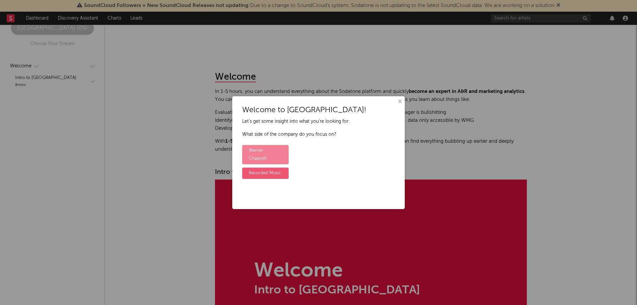
click at [266, 151] on label "Warner Chappell" at bounding box center [265, 154] width 46 height 19
click at [246, 148] on input "Warner Chappell" at bounding box center [244, 145] width 4 height 4
click at [252, 166] on label "No" at bounding box center [252, 165] width 20 height 11
click at [246, 162] on input "No" at bounding box center [244, 160] width 4 height 4
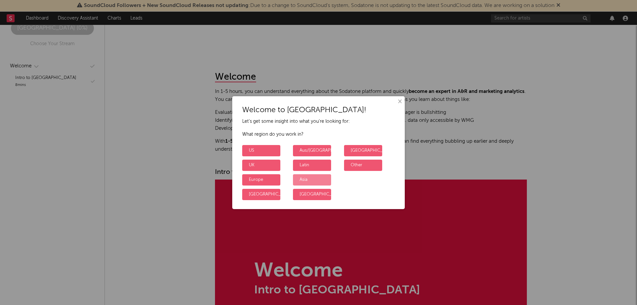
click at [311, 180] on label "Asia" at bounding box center [312, 179] width 38 height 11
click at [297, 177] on input "Asia" at bounding box center [295, 174] width 4 height 4
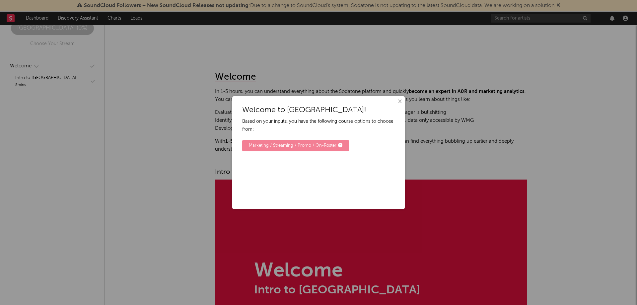
click at [282, 148] on div "Marketing / Streaming / Promo / On-Roster" at bounding box center [296, 146] width 94 height 8
click at [246, 143] on input "Marketing / Streaming / Promo / On-Roster" at bounding box center [244, 140] width 4 height 4
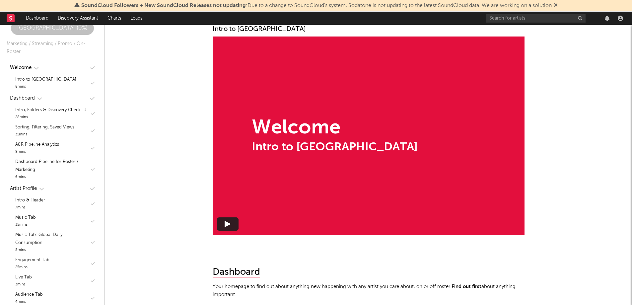
scroll to position [166, 0]
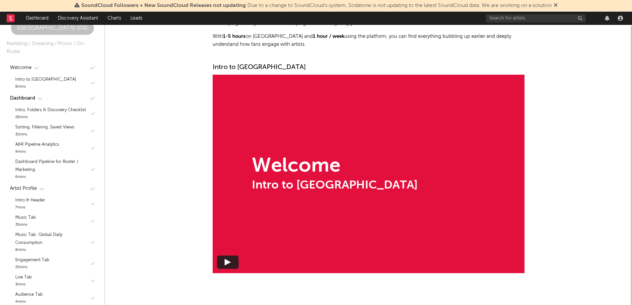
scroll to position [36, 0]
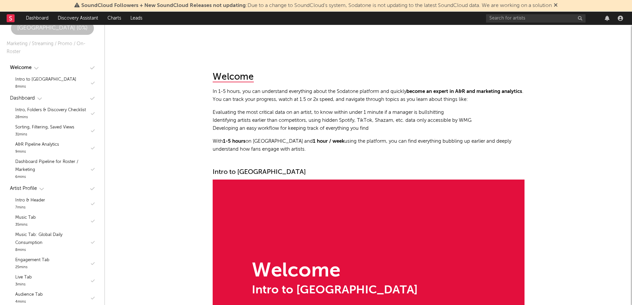
click at [294, 92] on p "In 1-5 hours, you can understand everything about the Sodatone platform and qui…" at bounding box center [369, 96] width 312 height 16
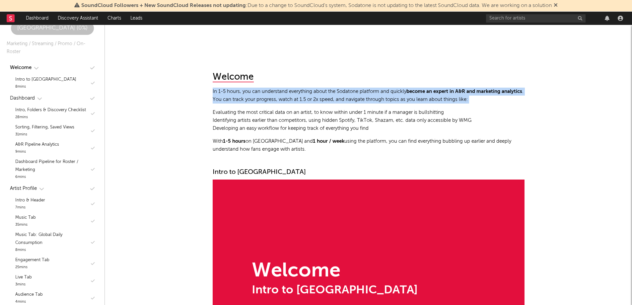
click at [294, 92] on p "In 1-5 hours, you can understand everything about the Sodatone platform and qui…" at bounding box center [369, 96] width 312 height 16
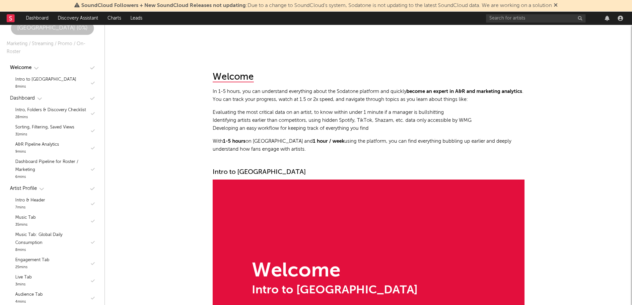
click at [350, 166] on div "Intro to [GEOGRAPHIC_DATA] Welcome Intro to [GEOGRAPHIC_DATA]" at bounding box center [369, 268] width 312 height 220
